Goal: Task Accomplishment & Management: Use online tool/utility

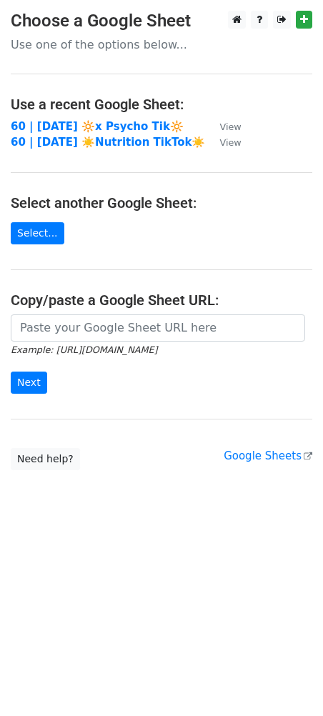
click at [56, 124] on strong "60 | SEP 5 2025 🔆x Psycho Tik🔆" at bounding box center [97, 126] width 173 height 13
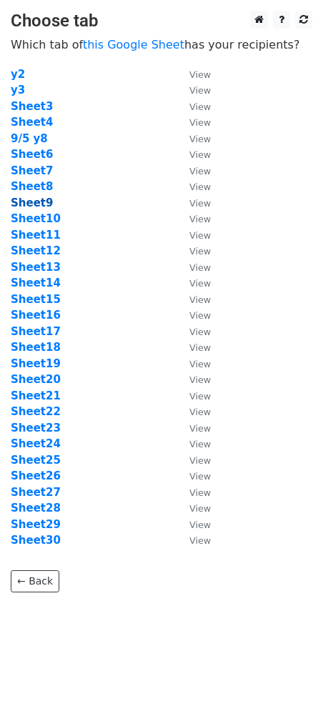
click at [41, 202] on strong "Sheet9" at bounding box center [32, 203] width 42 height 13
click at [26, 181] on strong "Sheet8" at bounding box center [32, 186] width 42 height 13
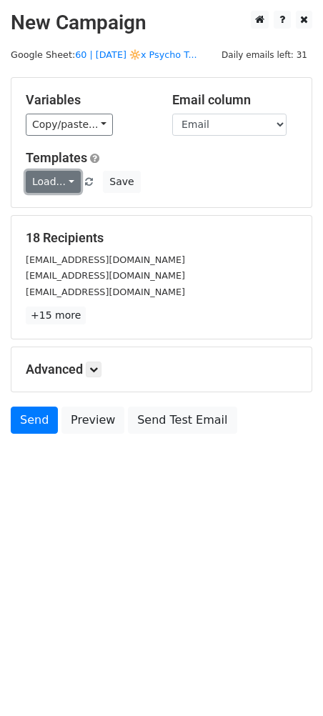
click at [58, 189] on link "Load..." at bounding box center [53, 182] width 55 height 22
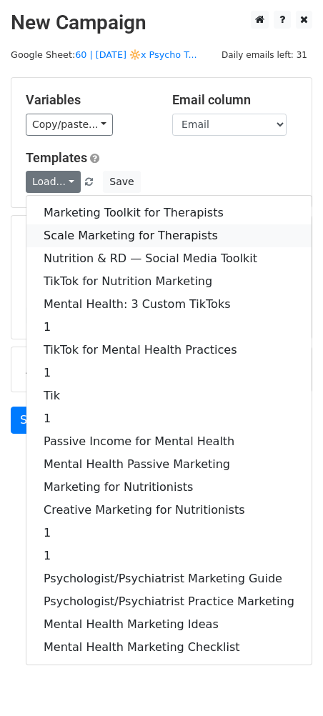
click at [85, 229] on link "Scale Marketing for Therapists" at bounding box center [168, 235] width 285 height 23
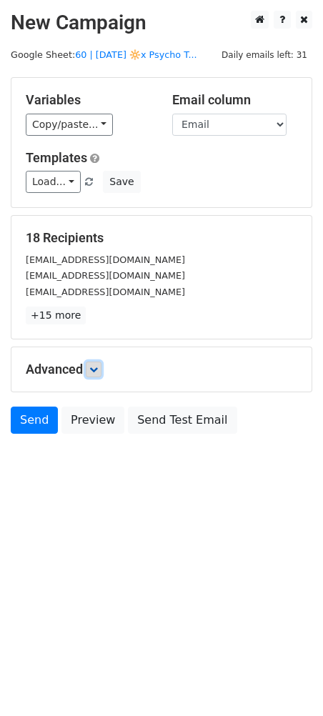
click at [96, 373] on link at bounding box center [94, 370] width 16 height 16
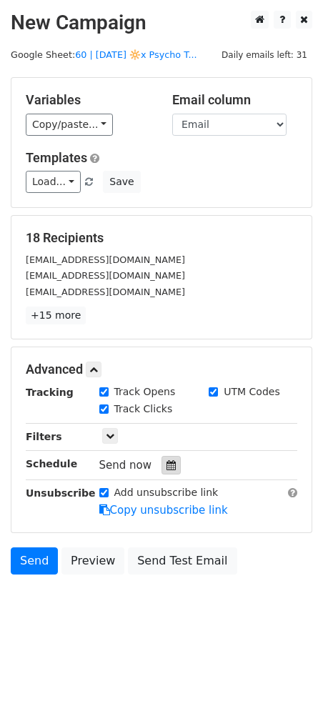
click at [161, 467] on div at bounding box center [170, 465] width 19 height 19
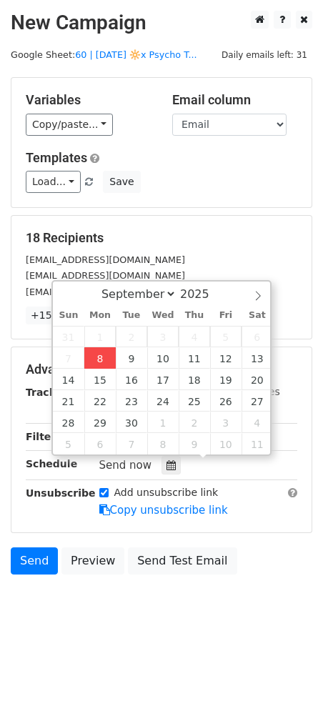
type input "2025-09-08 12:00"
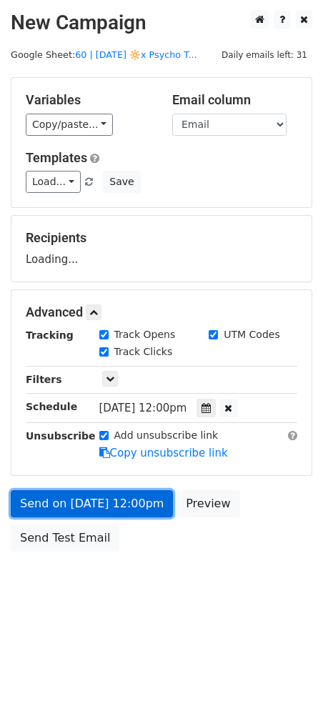
click at [111, 502] on link "Send on Sep 8 at 12:00pm" at bounding box center [92, 503] width 162 height 27
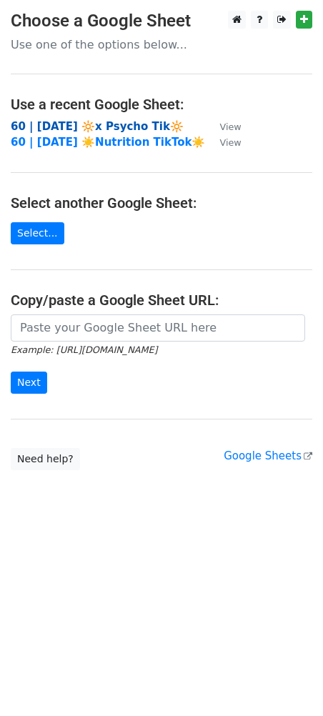
click at [106, 128] on strong "60 | [DATE] 🔆x Psycho Tik🔆" at bounding box center [97, 126] width 173 height 13
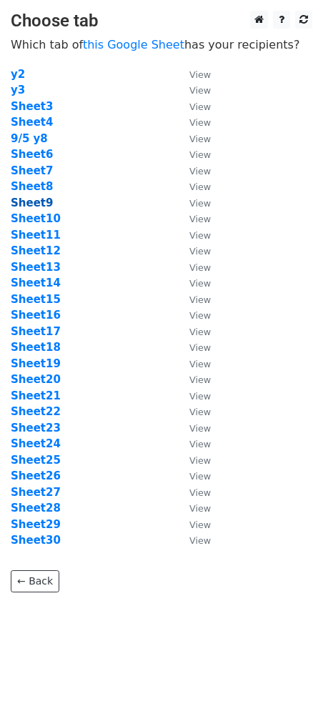
click at [43, 203] on strong "Sheet9" at bounding box center [32, 203] width 42 height 13
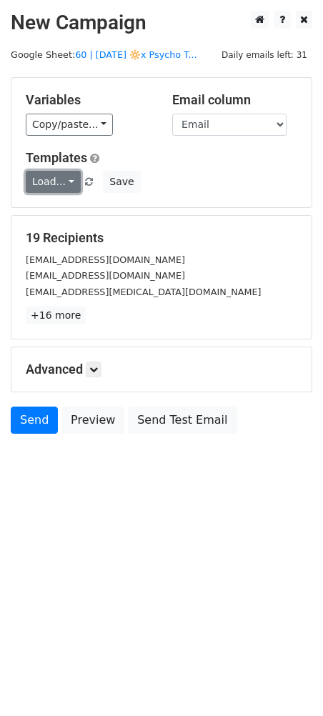
click at [52, 183] on link "Load..." at bounding box center [53, 182] width 55 height 22
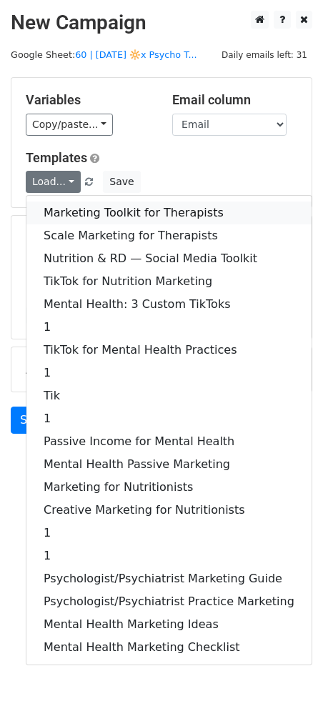
click at [80, 208] on link "Marketing Toolkit for Therapists" at bounding box center [168, 213] width 285 height 23
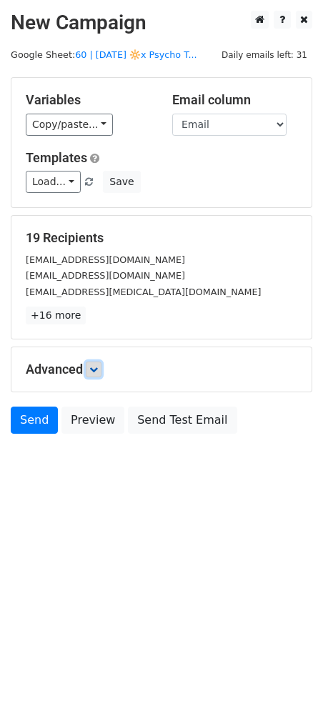
click at [97, 363] on link at bounding box center [94, 370] width 16 height 16
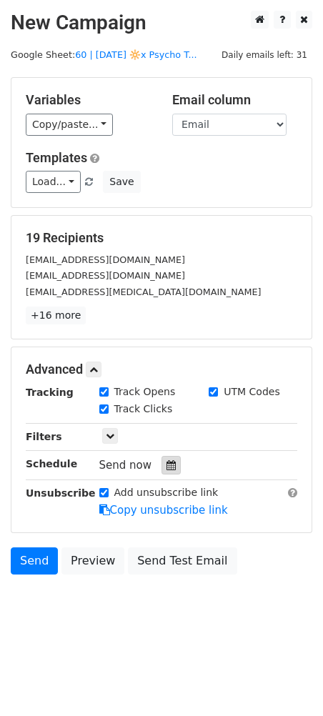
click at [166, 464] on icon at bounding box center [170, 465] width 9 height 10
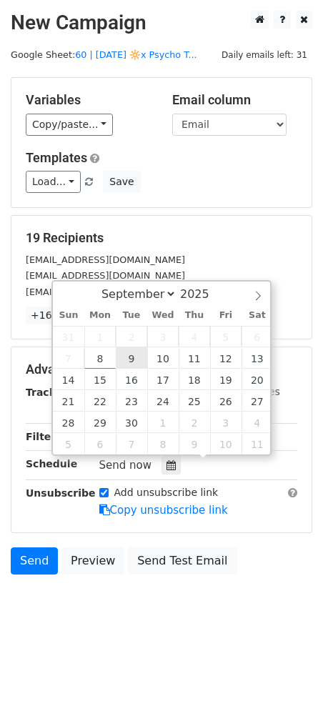
type input "2025-09-09 12:00"
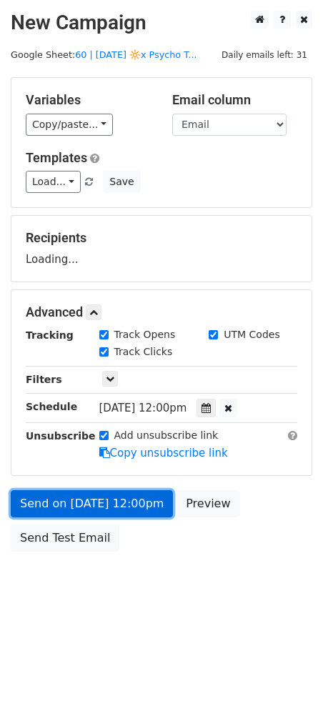
click at [102, 492] on link "Send on Sep 9 at 12:00pm" at bounding box center [92, 503] width 162 height 27
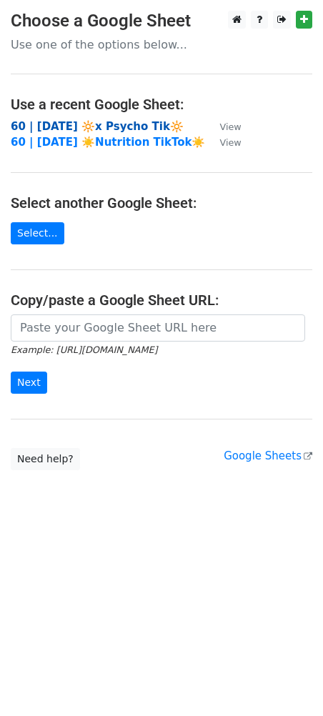
click at [83, 120] on strong "60 | [DATE] 🔆x Psycho Tik🔆" at bounding box center [97, 126] width 173 height 13
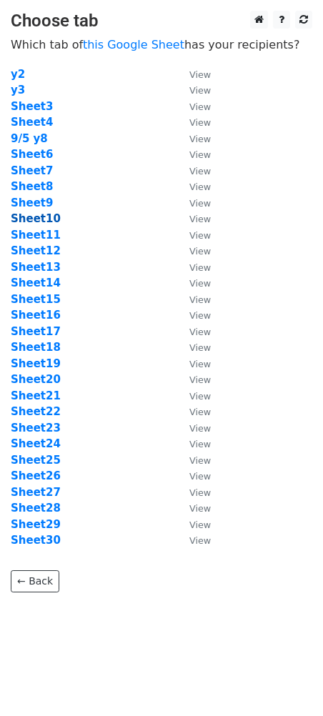
click at [41, 219] on strong "Sheet10" at bounding box center [36, 218] width 50 height 13
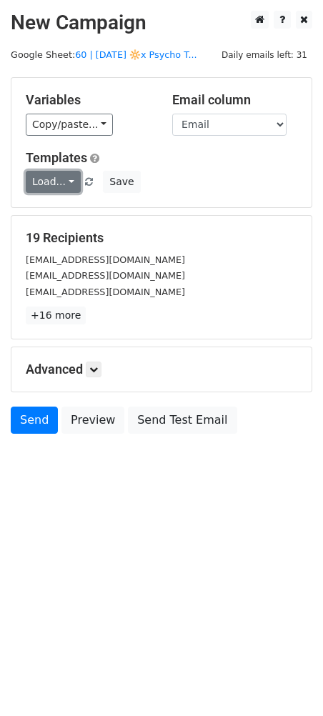
click at [39, 188] on link "Load..." at bounding box center [53, 182] width 55 height 22
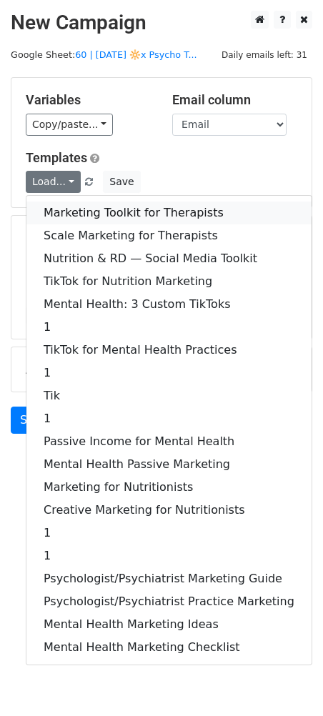
click at [54, 204] on link "Marketing Toolkit for Therapists" at bounding box center [168, 213] width 285 height 23
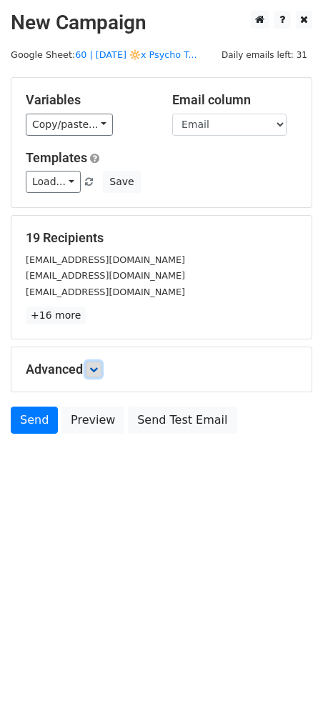
click at [92, 367] on icon at bounding box center [93, 369] width 9 height 9
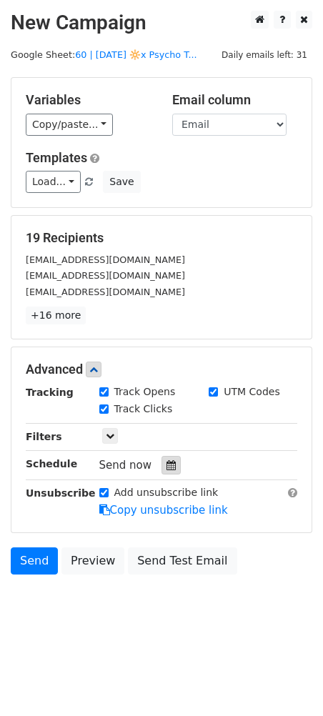
click at [166, 461] on icon at bounding box center [170, 465] width 9 height 10
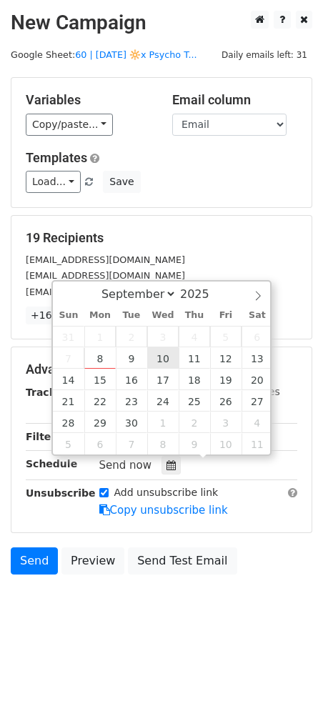
type input "2025-09-10 12:00"
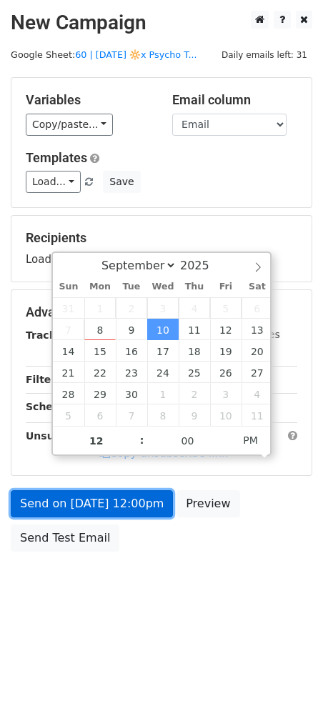
click at [122, 492] on link "Send on Sep 10 at 12:00pm" at bounding box center [92, 503] width 162 height 27
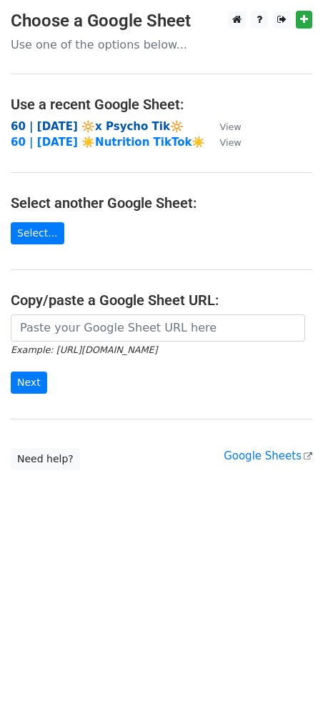
click at [89, 128] on strong "60 | [DATE] 🔆x Psycho Tik🔆" at bounding box center [97, 126] width 173 height 13
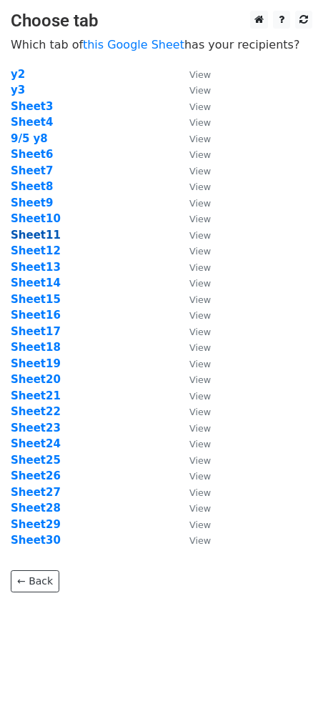
click at [45, 238] on strong "Sheet11" at bounding box center [36, 235] width 50 height 13
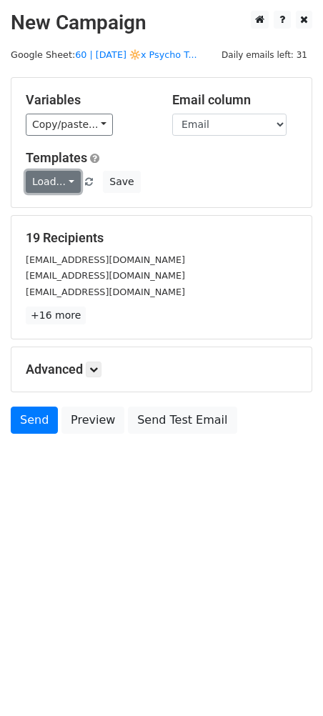
click at [57, 182] on link "Load..." at bounding box center [53, 182] width 55 height 22
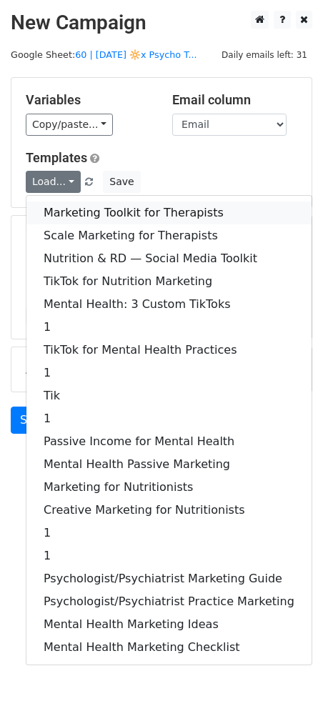
click at [74, 207] on link "Marketing Toolkit for Therapists" at bounding box center [168, 213] width 285 height 23
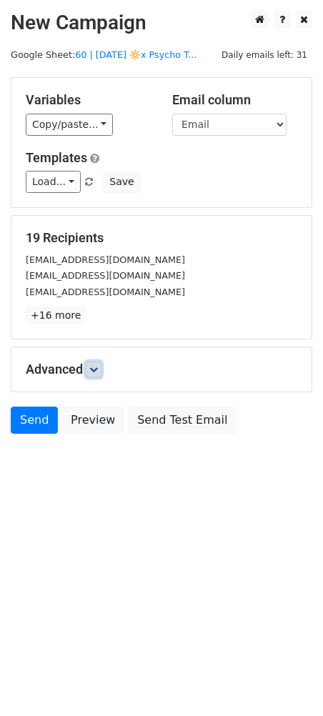
click at [97, 366] on icon at bounding box center [93, 369] width 9 height 9
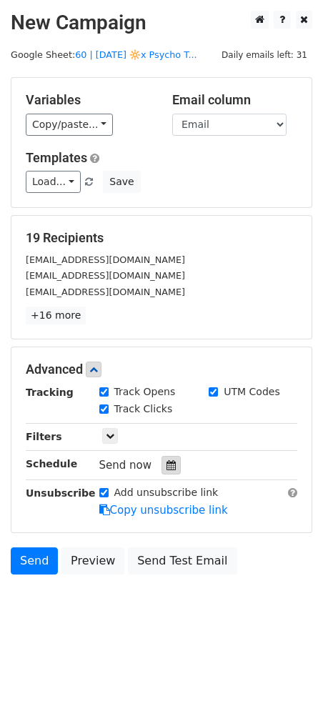
click at [166, 462] on icon at bounding box center [170, 465] width 9 height 10
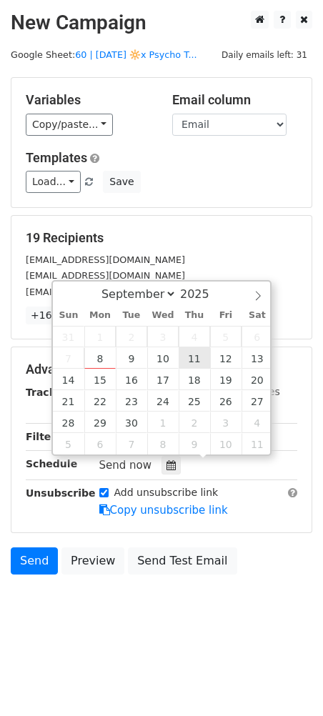
type input "2025-09-11 12:00"
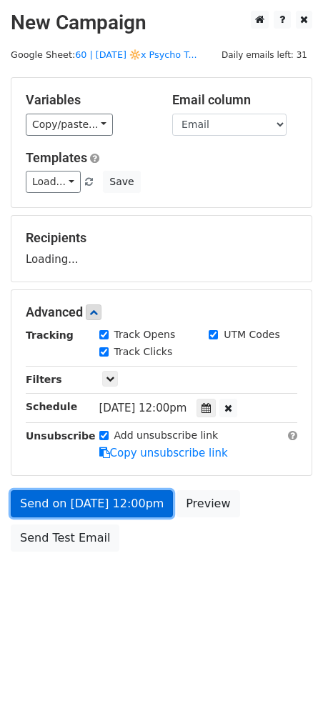
click at [149, 493] on link "Send on Sep 11 at 12:00pm" at bounding box center [92, 503] width 162 height 27
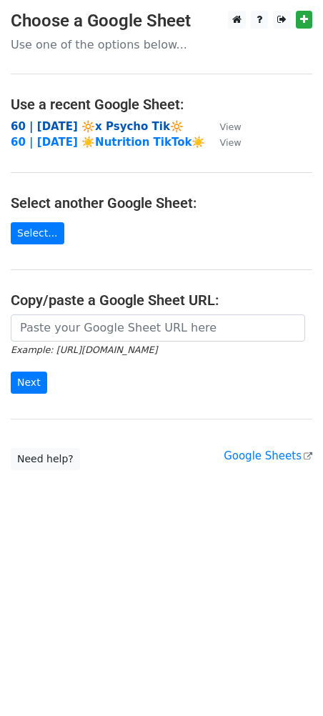
click at [112, 127] on strong "60 | [DATE] 🔆x Psycho Tik🔆" at bounding box center [97, 126] width 173 height 13
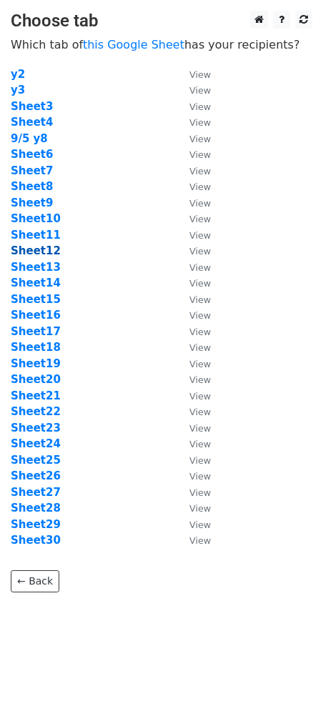
click at [47, 252] on strong "Sheet12" at bounding box center [36, 250] width 50 height 13
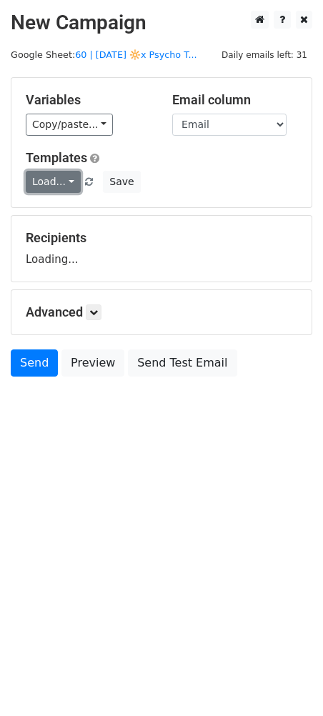
click at [58, 183] on link "Load..." at bounding box center [53, 182] width 55 height 22
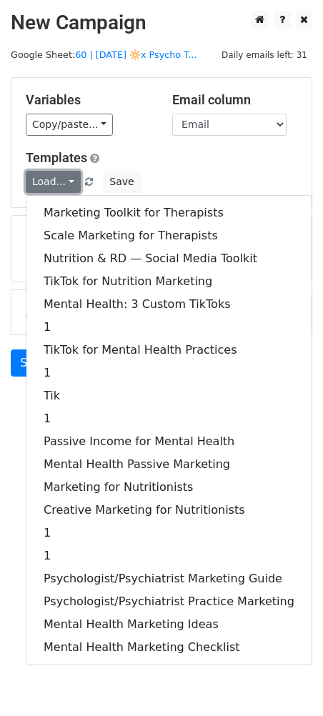
click at [58, 183] on link "Load..." at bounding box center [53, 182] width 55 height 22
